Goal: Transaction & Acquisition: Purchase product/service

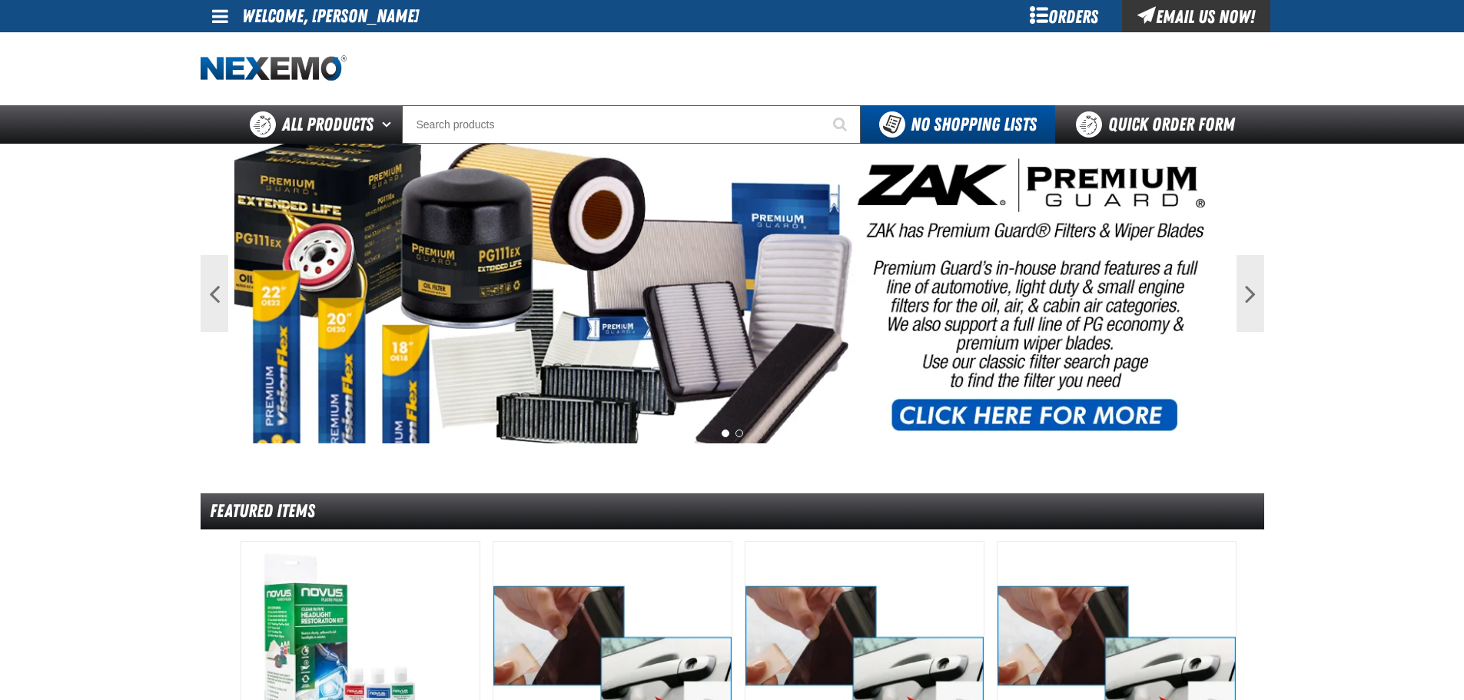
click at [1086, 25] on div "Orders" at bounding box center [1064, 16] width 115 height 32
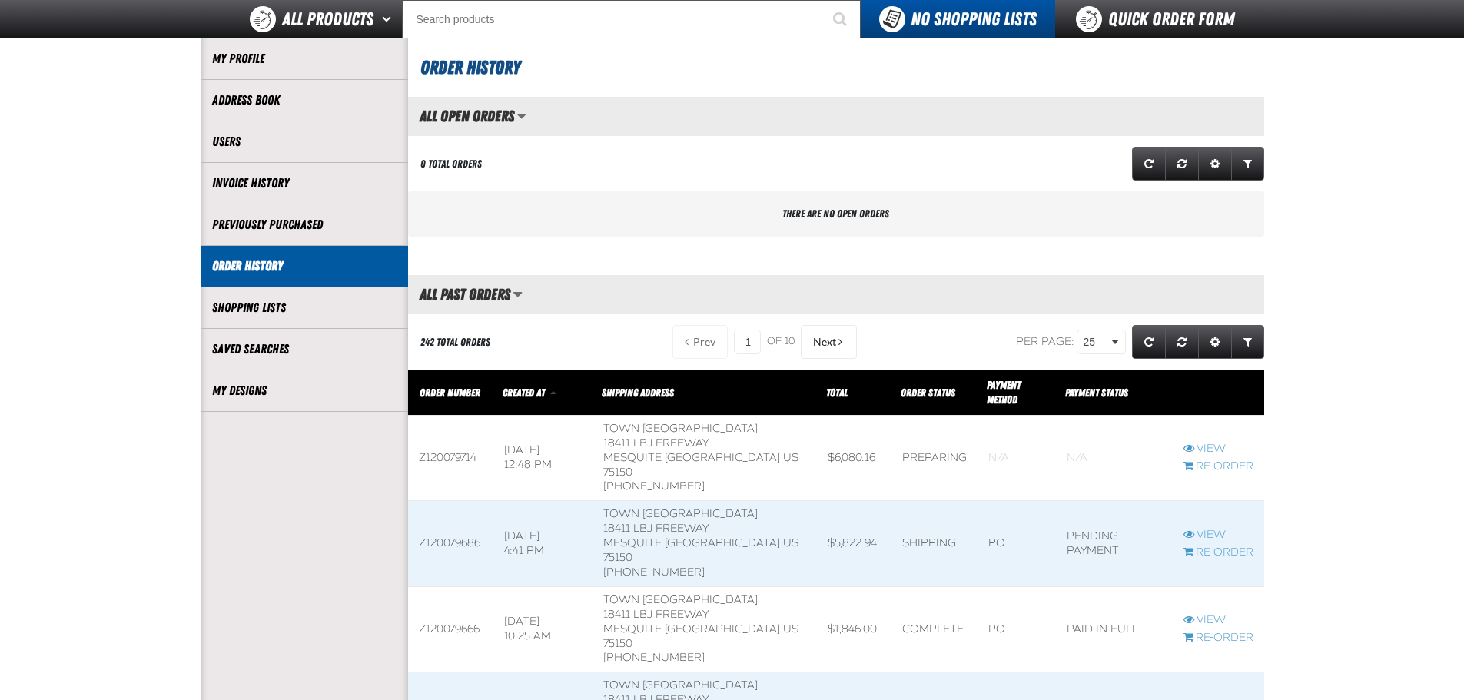
scroll to position [256, 0]
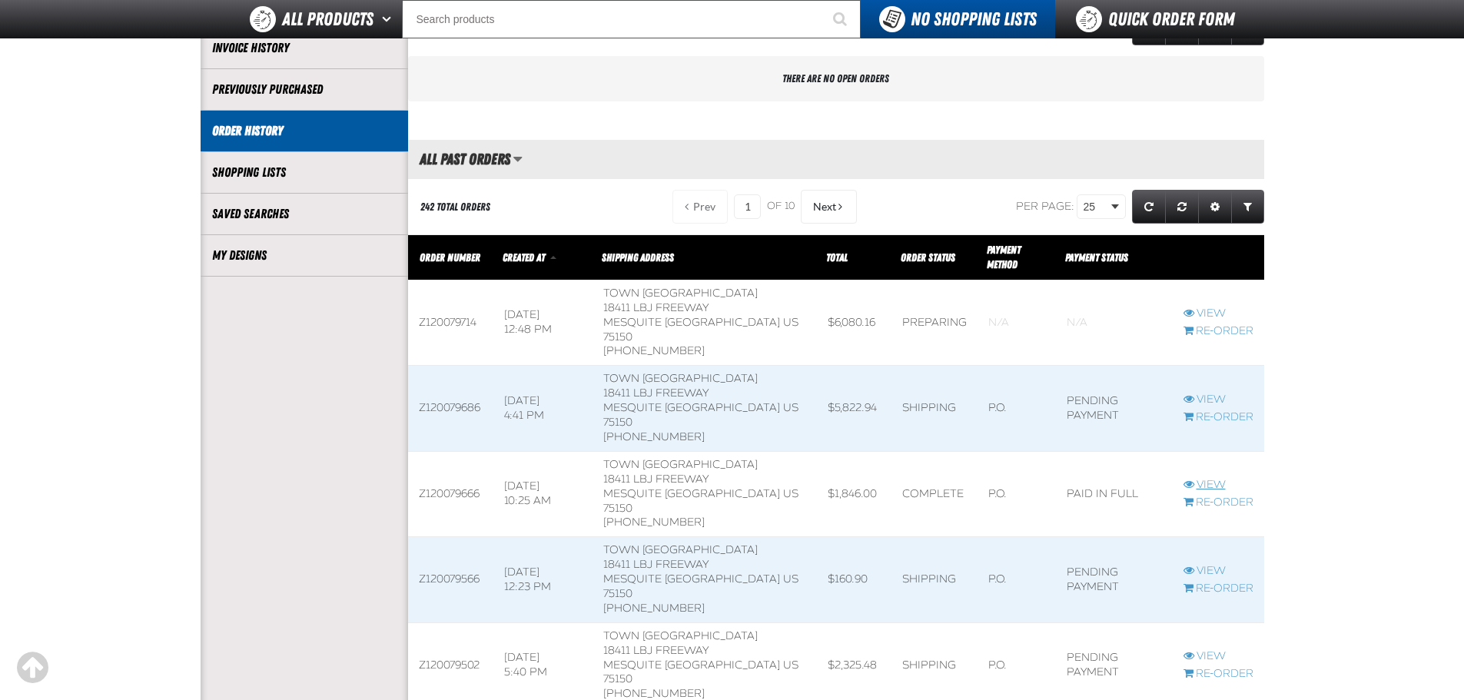
click at [1205, 478] on link "View" at bounding box center [1219, 485] width 70 height 15
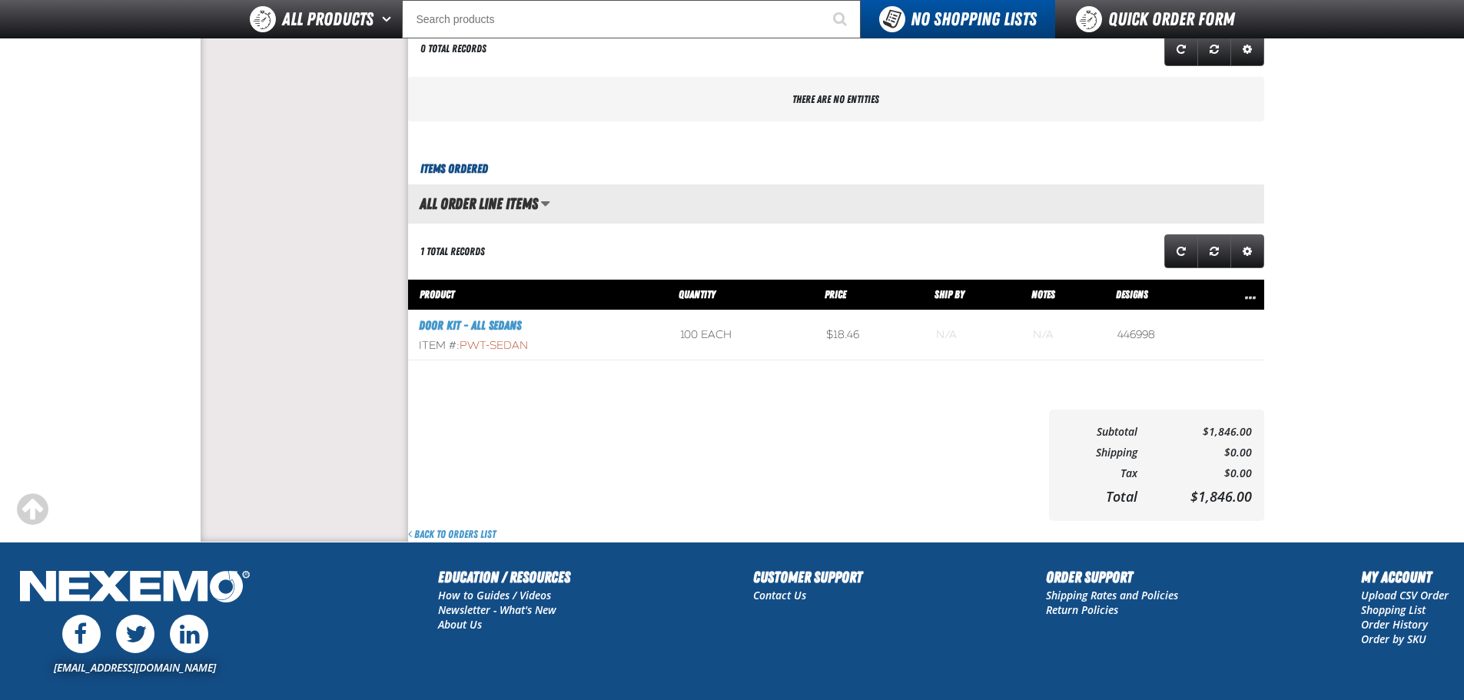
scroll to position [513, 0]
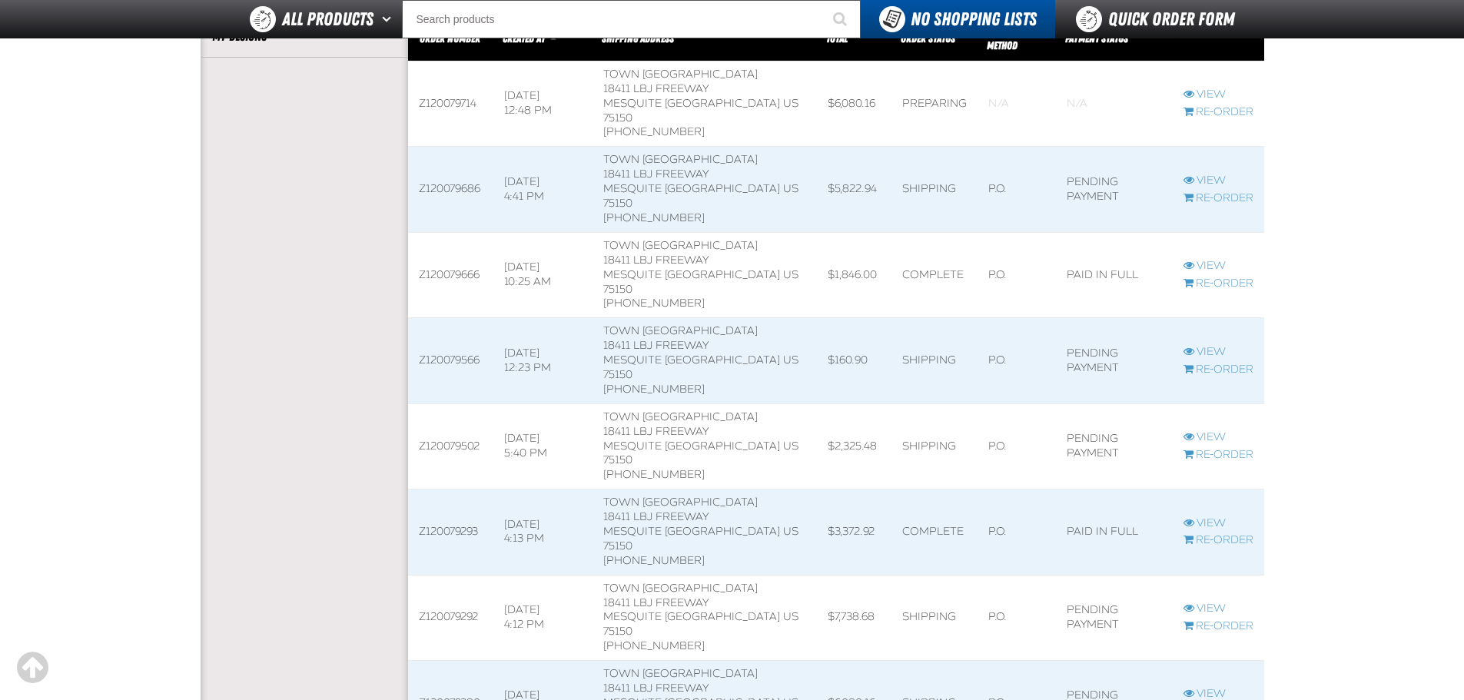
scroll to position [512, 0]
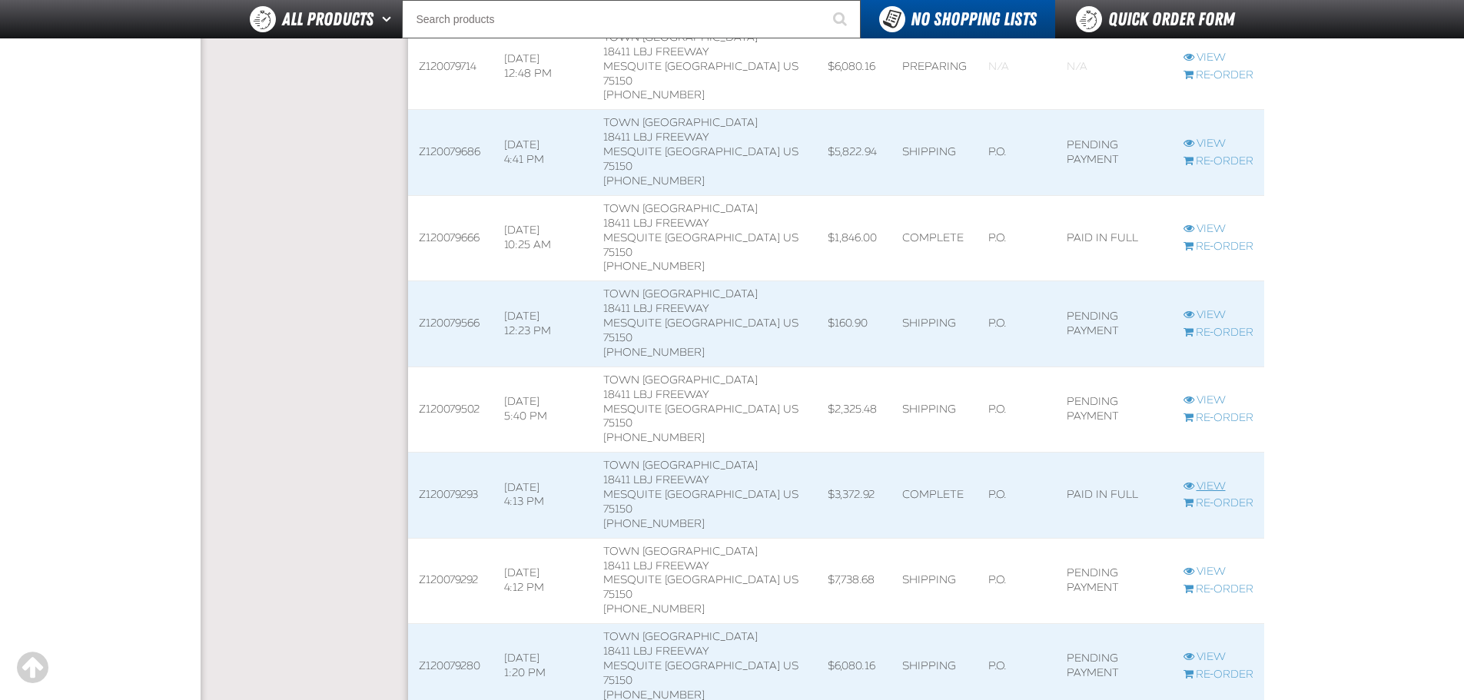
click at [1207, 480] on link "View" at bounding box center [1219, 487] width 70 height 15
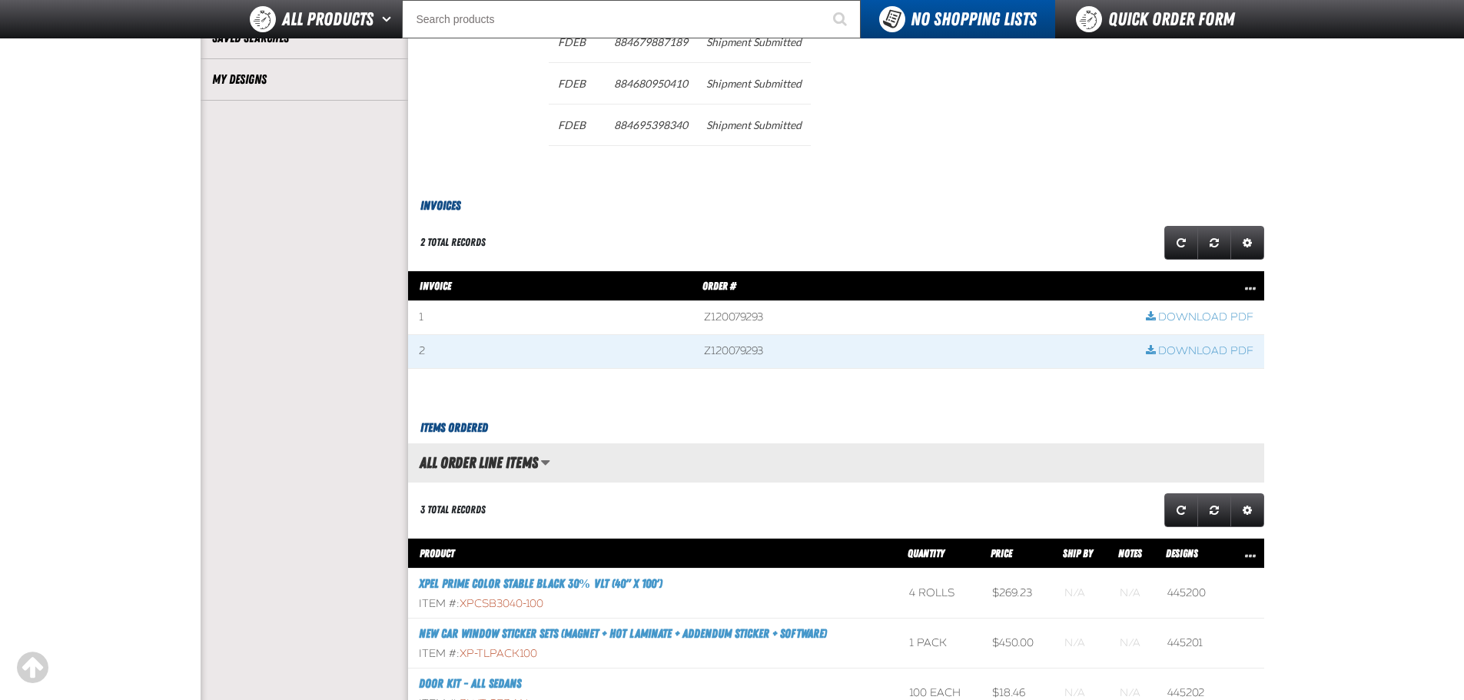
scroll to position [513, 0]
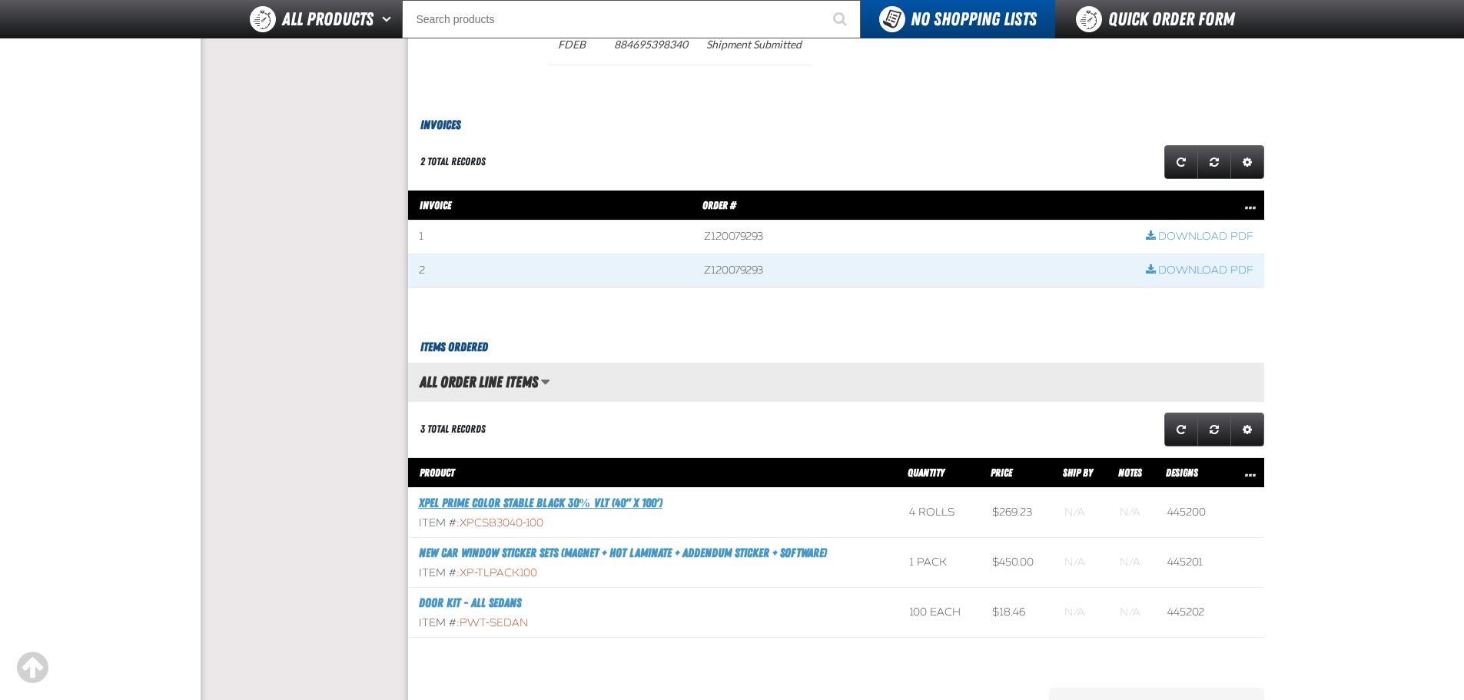
click at [542, 504] on link "XPEL PRIME Color Stable Black 30% VLT (40" x 100')" at bounding box center [541, 503] width 244 height 15
click at [553, 556] on link "New Car Window Sticker Sets (Magnet + Hot Laminate + Addendum Sticker + Softwar…" at bounding box center [623, 553] width 408 height 15
click at [488, 603] on link "Door Kit - All Sedans" at bounding box center [470, 603] width 102 height 15
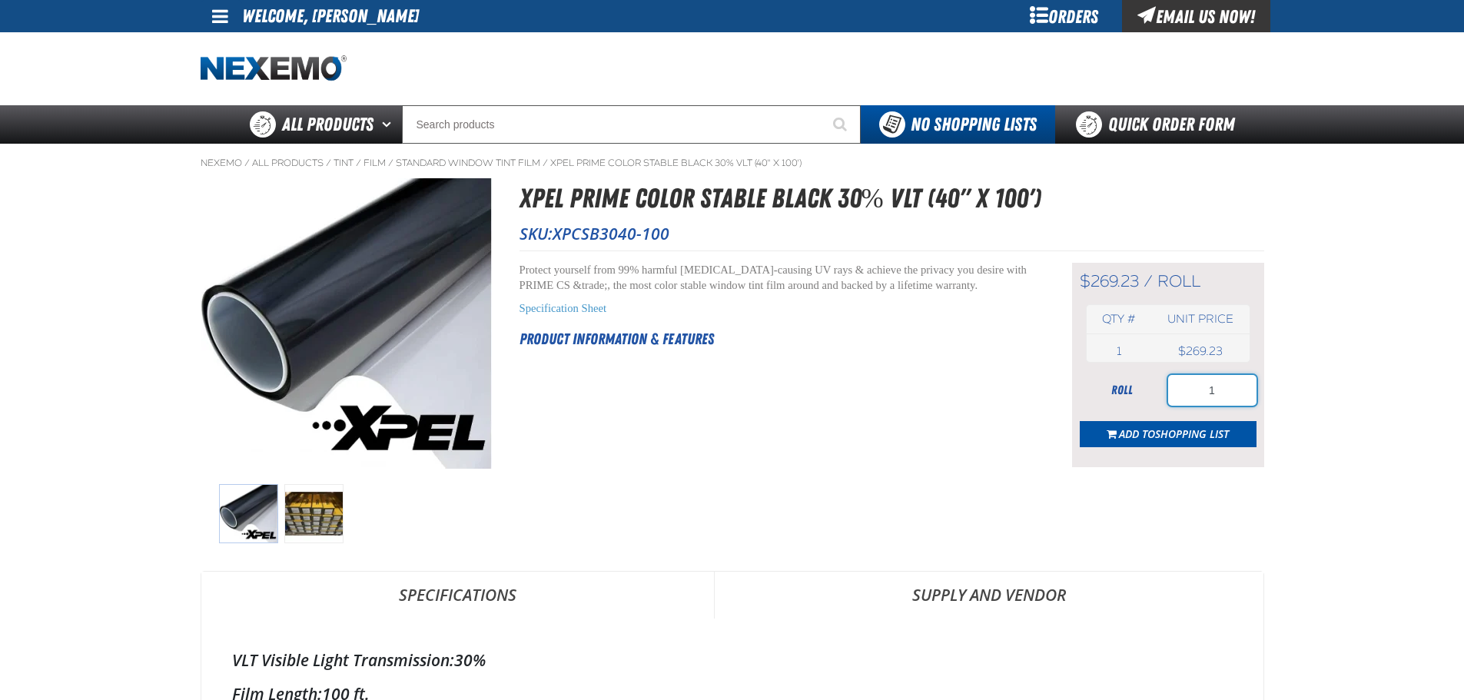
drag, startPoint x: 1237, startPoint y: 382, endPoint x: 1194, endPoint y: 383, distance: 43.0
click at [1194, 383] on input "1" at bounding box center [1212, 390] width 88 height 31
type input "6"
click at [1146, 442] on button "Add to Shopping List" at bounding box center [1168, 434] width 177 height 26
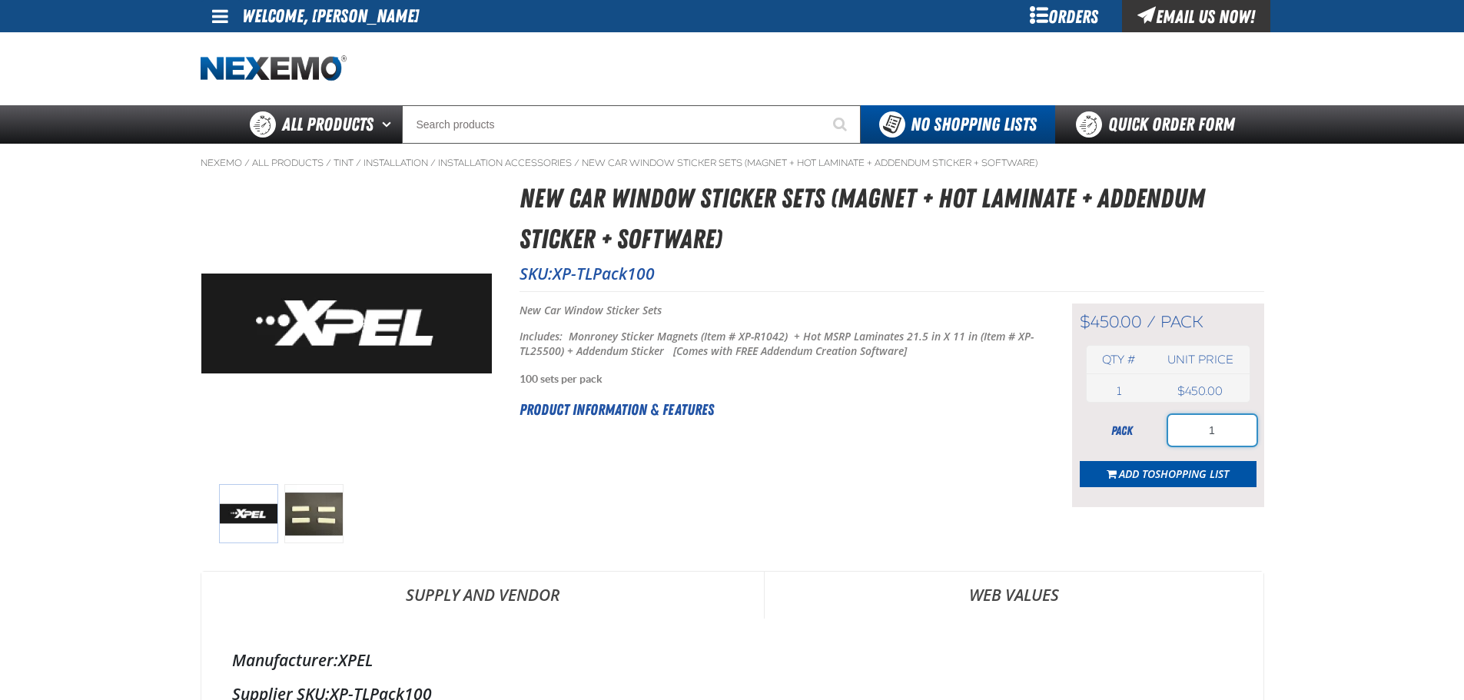
drag, startPoint x: 1237, startPoint y: 435, endPoint x: 1177, endPoint y: 435, distance: 59.9
click at [1178, 435] on input "1" at bounding box center [1212, 430] width 88 height 31
type input "2"
click at [1174, 463] on button "Add to Shopping List" at bounding box center [1168, 474] width 177 height 26
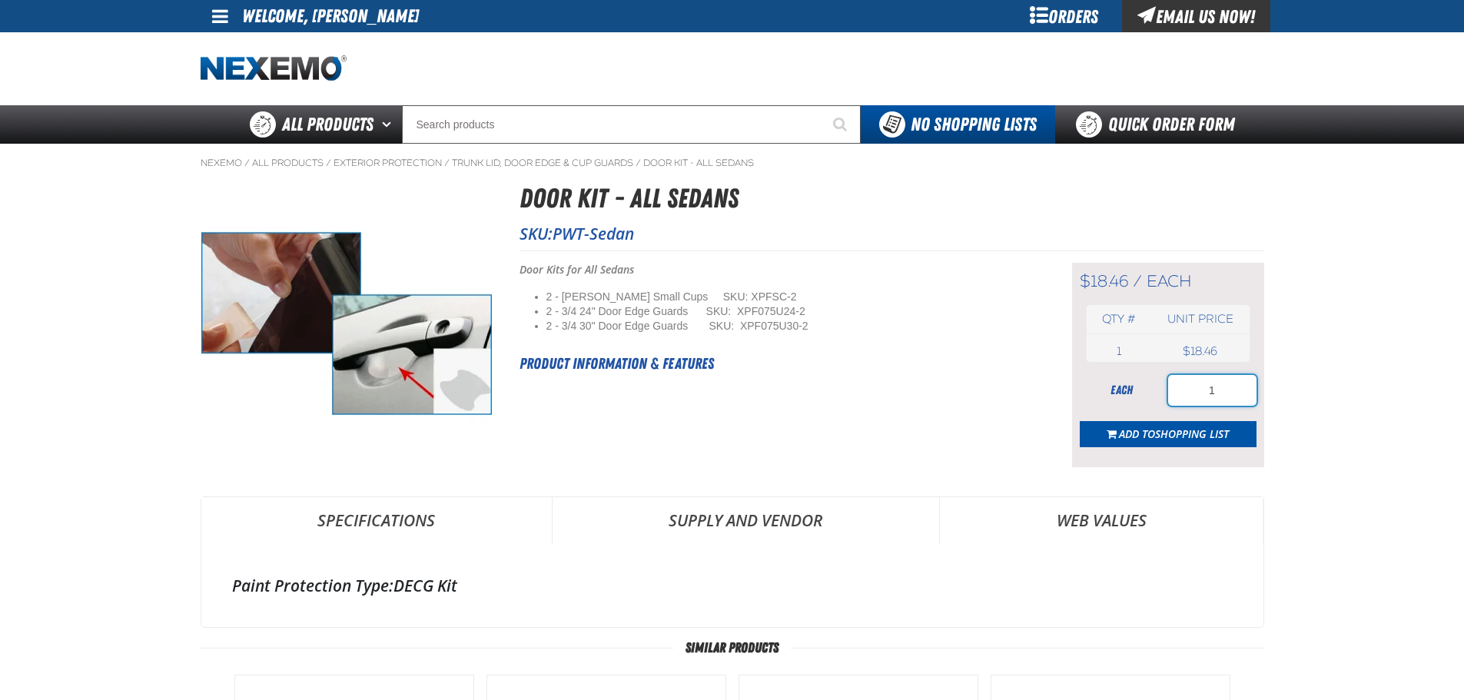
drag, startPoint x: 1230, startPoint y: 383, endPoint x: 1168, endPoint y: 376, distance: 61.9
click at [1168, 376] on input "1" at bounding box center [1212, 390] width 88 height 31
type input "200"
click at [1169, 431] on span "Shopping List" at bounding box center [1192, 434] width 74 height 15
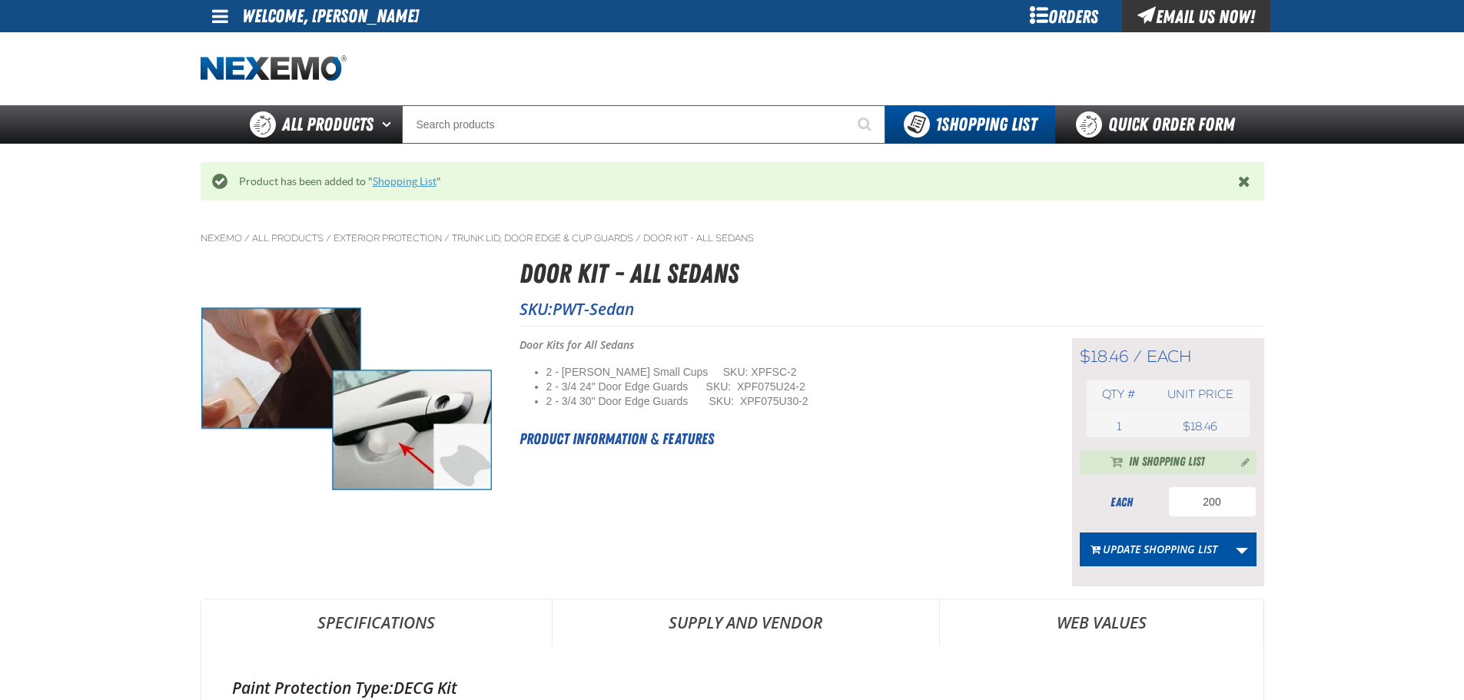
click at [411, 187] on link "Shopping List" at bounding box center [405, 181] width 64 height 12
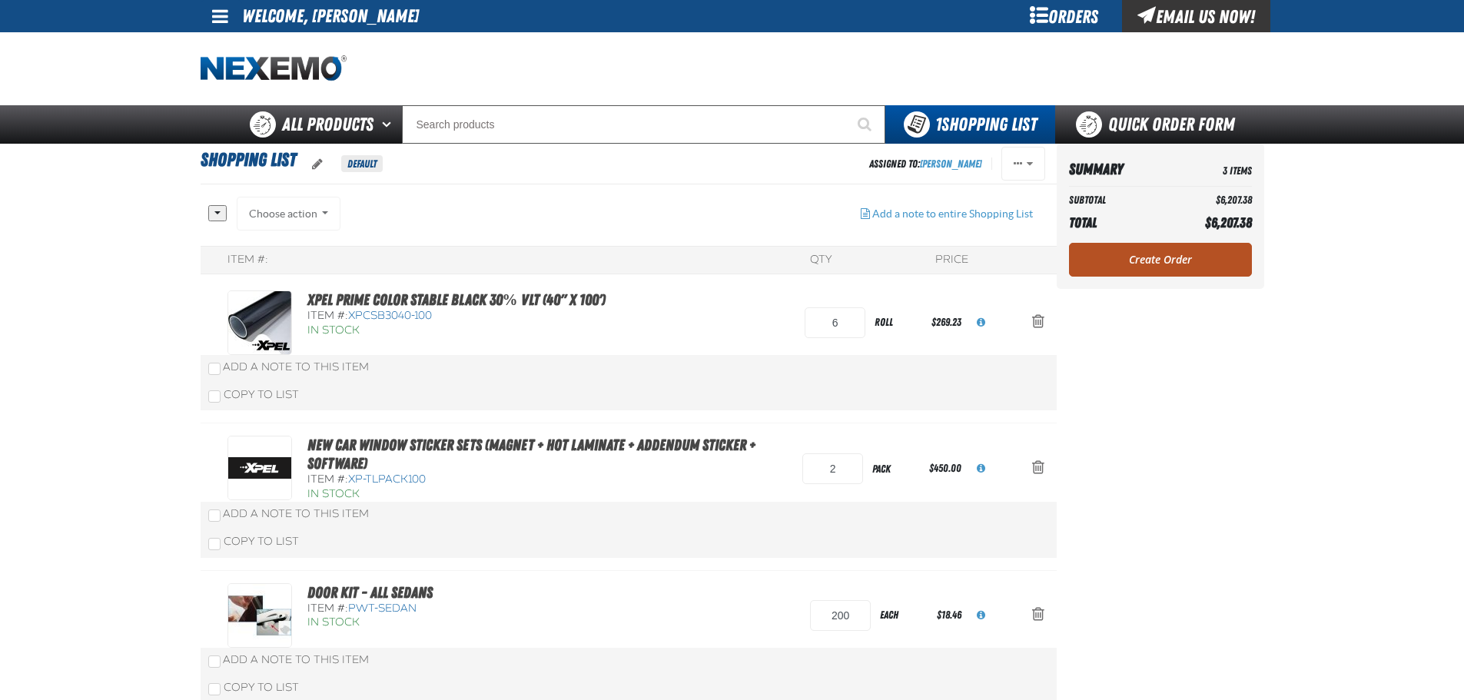
click at [1104, 257] on link "Create Order" at bounding box center [1160, 260] width 183 height 34
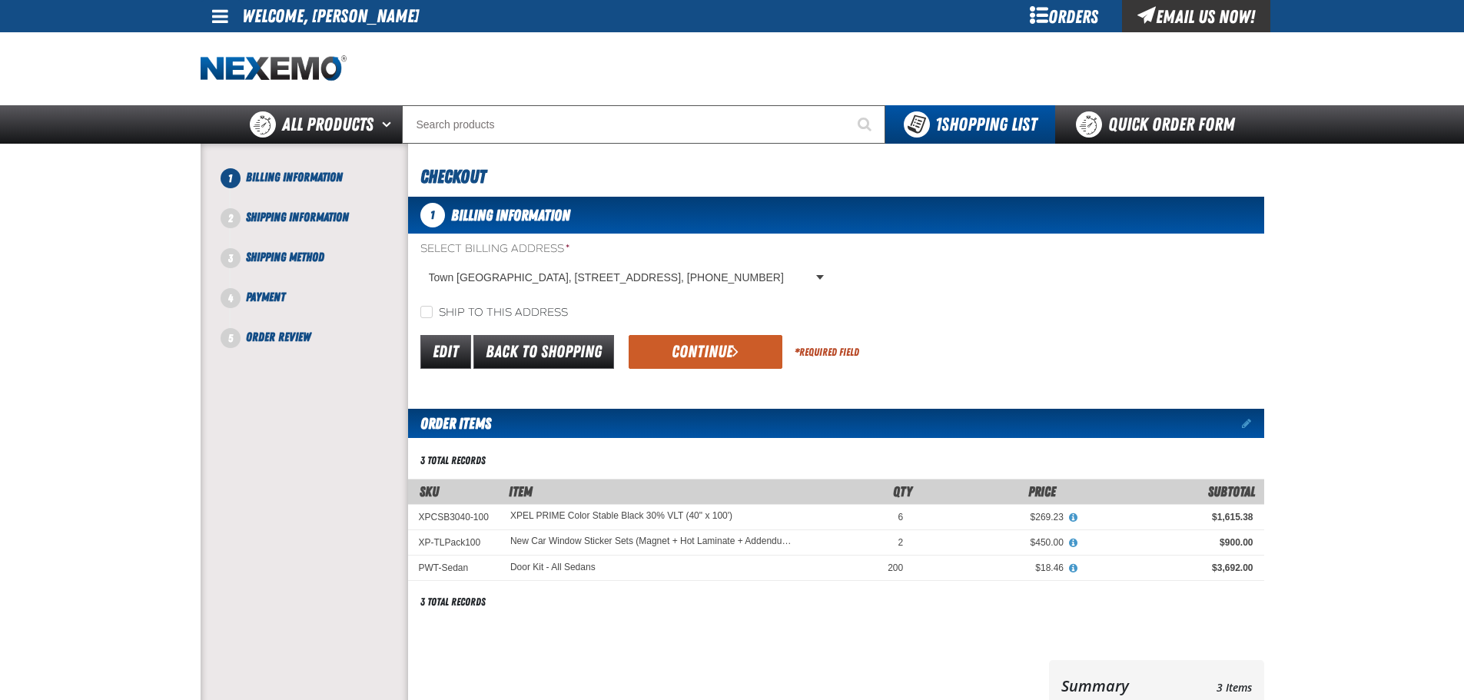
drag, startPoint x: 543, startPoint y: 309, endPoint x: 620, endPoint y: 338, distance: 82.2
click at [546, 309] on label "Ship to this address" at bounding box center [494, 313] width 148 height 15
click at [433, 309] on input "Ship to this address" at bounding box center [426, 312] width 12 height 12
checkbox input "true"
click at [698, 347] on button "Continue" at bounding box center [706, 352] width 154 height 34
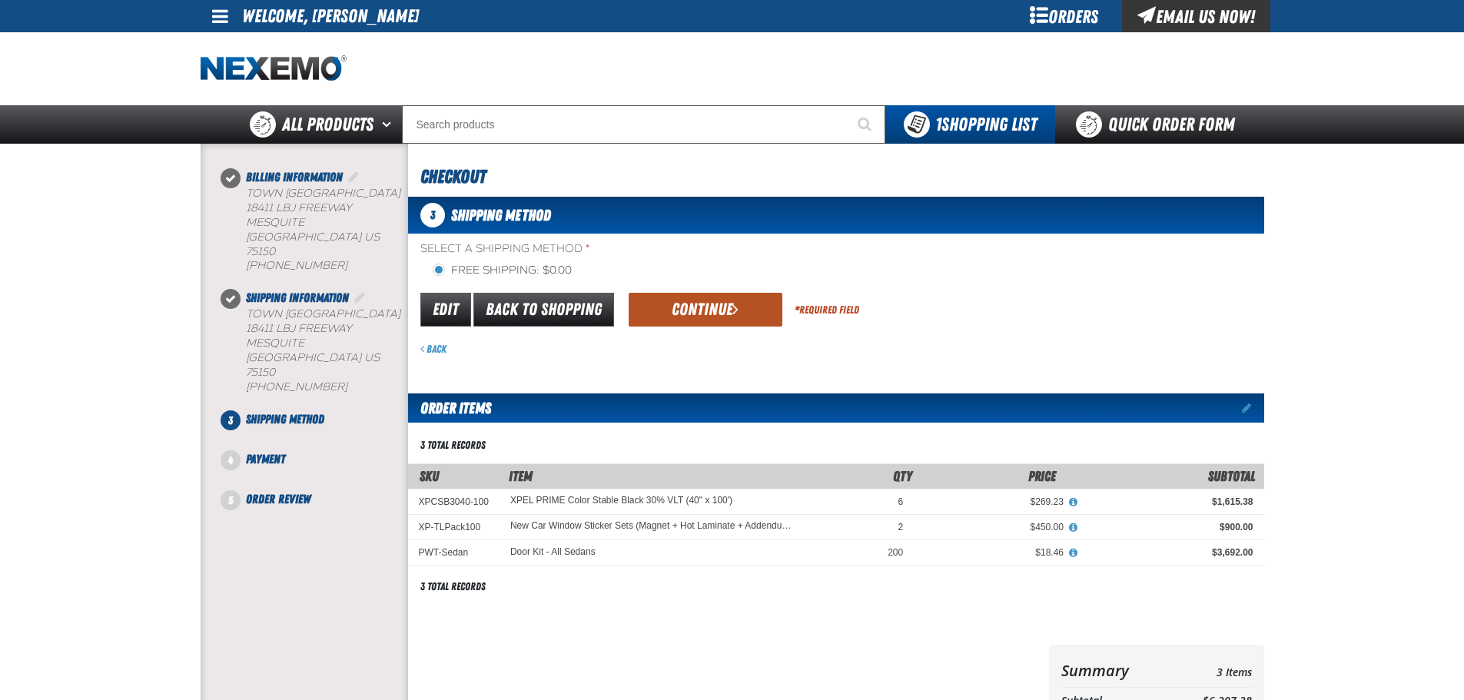
click at [645, 314] on button "Continue" at bounding box center [706, 310] width 154 height 34
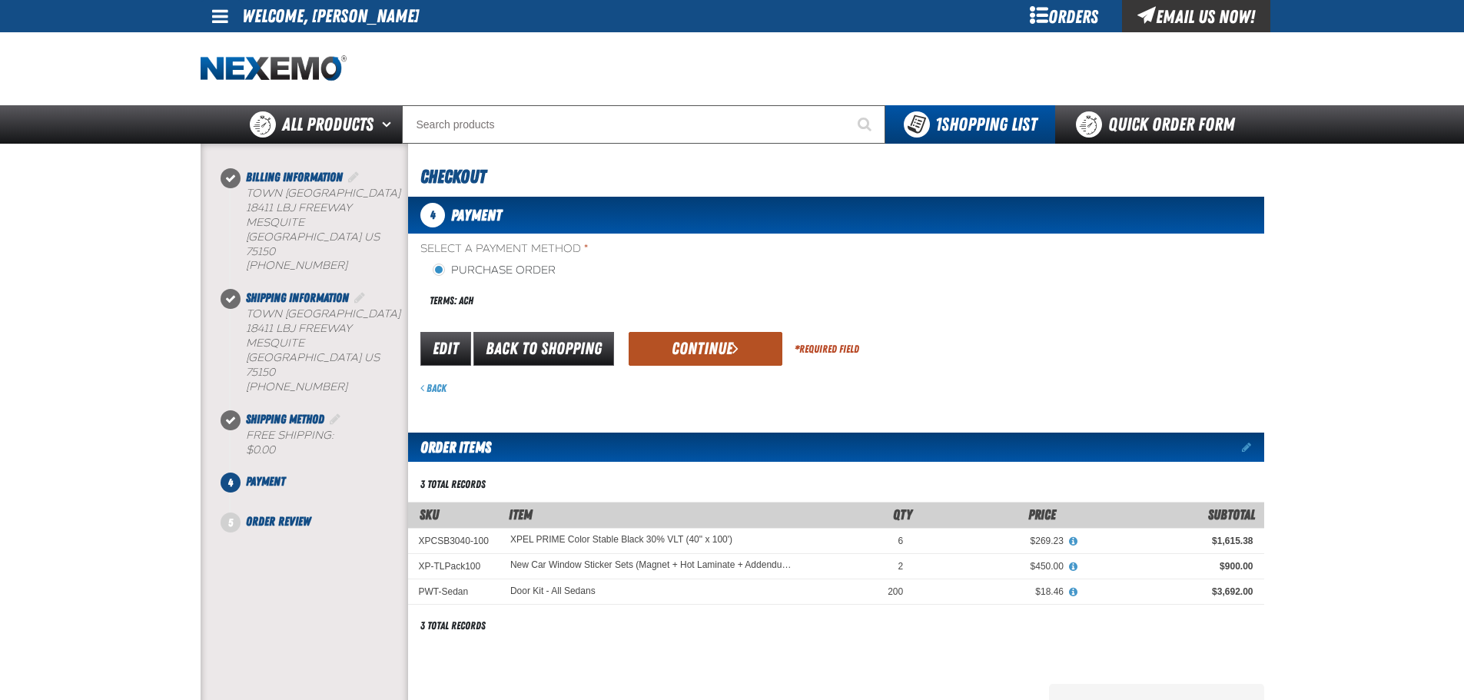
click at [709, 334] on button "Continue" at bounding box center [706, 349] width 154 height 34
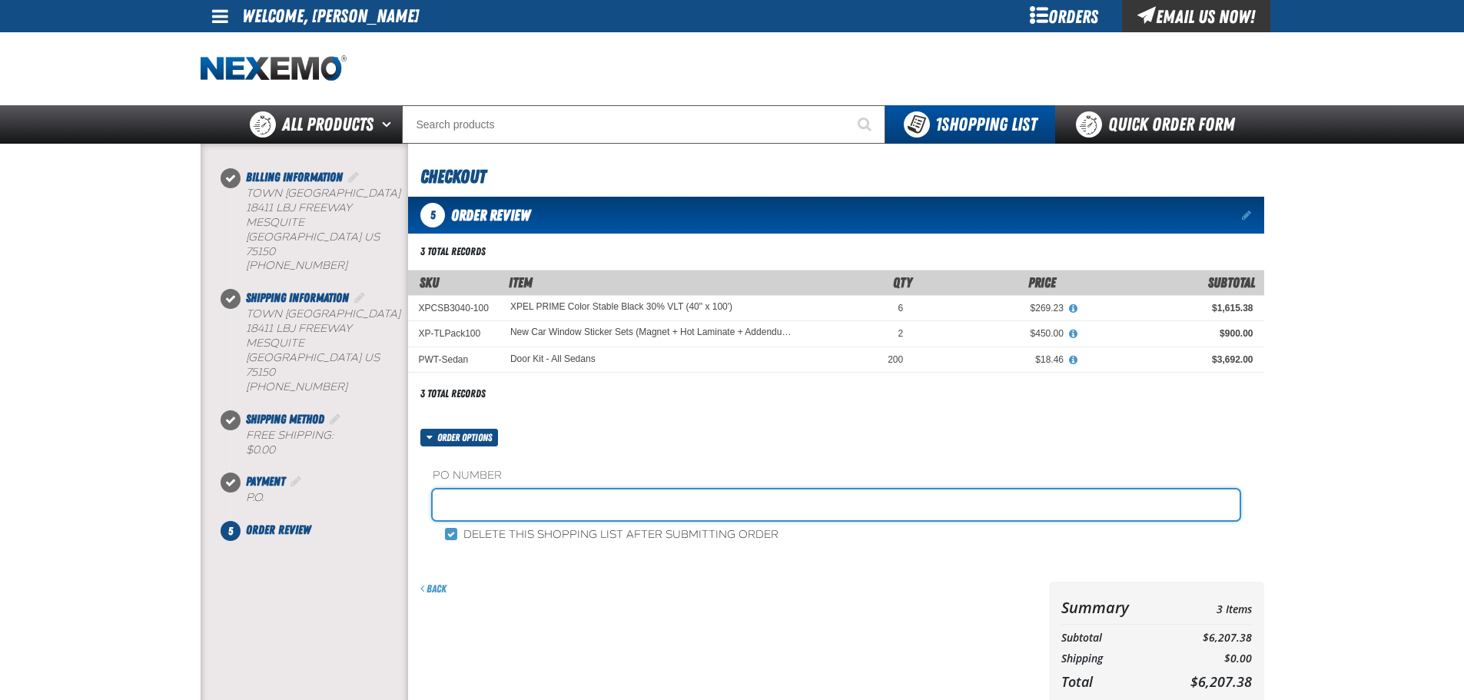
click at [506, 513] on input "text" at bounding box center [836, 505] width 807 height 31
type input "STOCK"
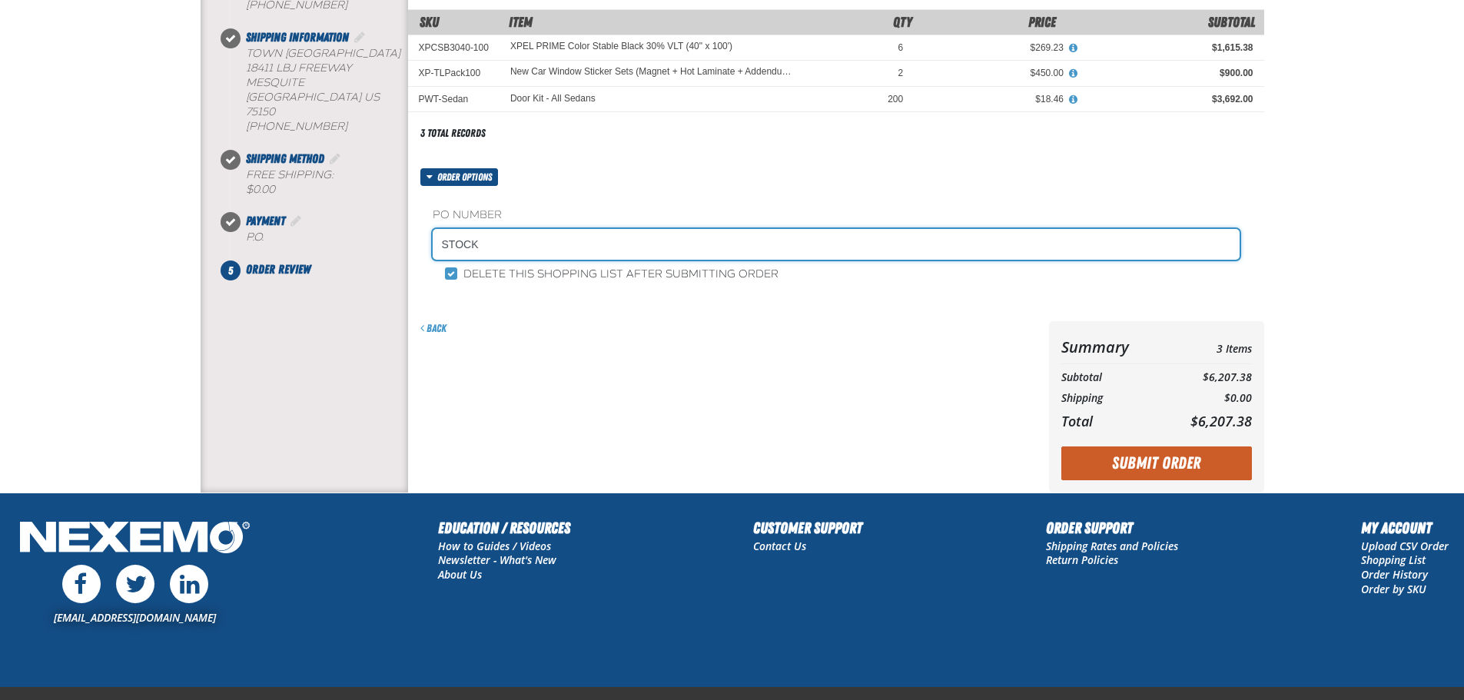
scroll to position [308, 0]
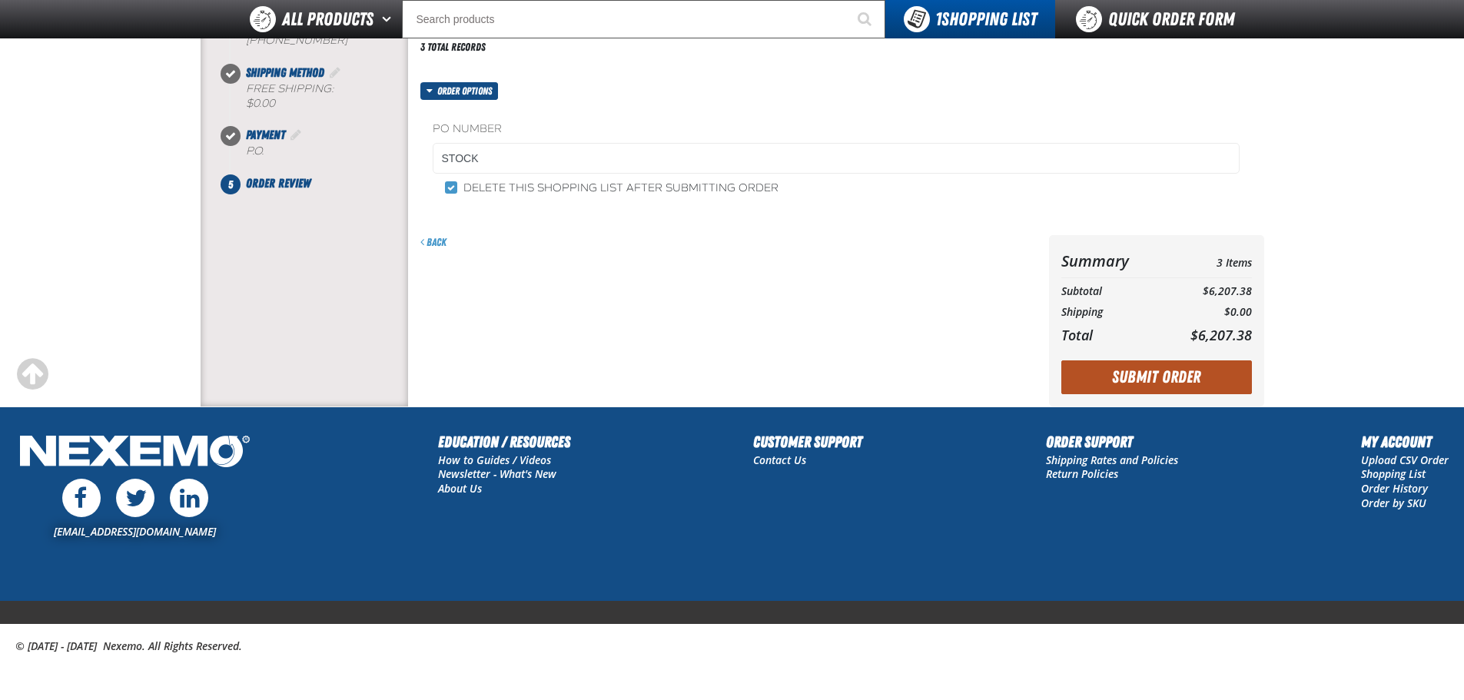
click at [1137, 375] on button "Submit Order" at bounding box center [1156, 377] width 191 height 34
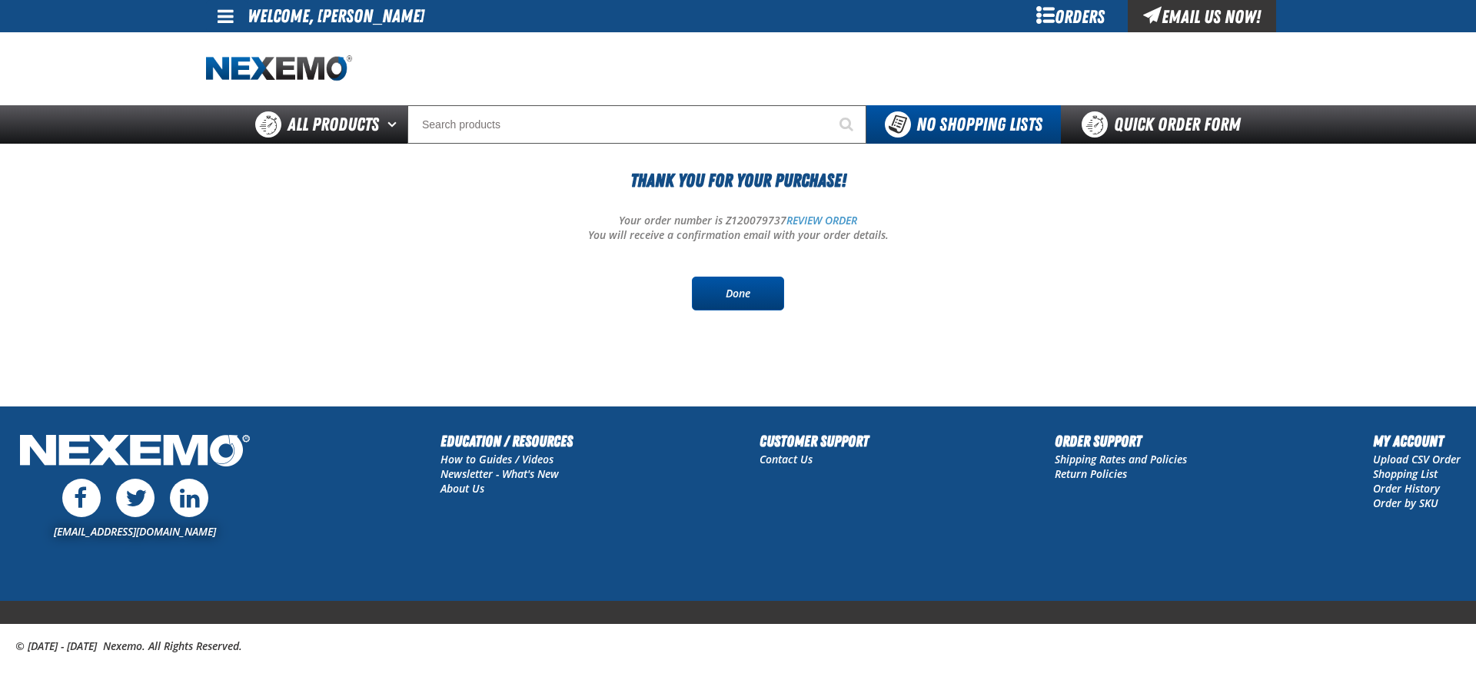
click at [723, 290] on link "Done" at bounding box center [738, 294] width 92 height 34
